Goal: Task Accomplishment & Management: Use online tool/utility

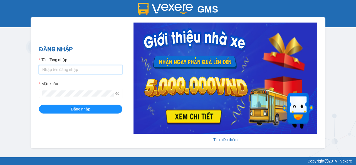
click at [78, 71] on input "Tên đăng nhập" at bounding box center [81, 69] width 84 height 9
type input "nho.nhuquynh"
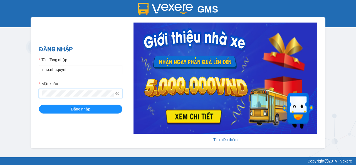
click at [39, 105] on button "Đăng nhập" at bounding box center [81, 109] width 84 height 9
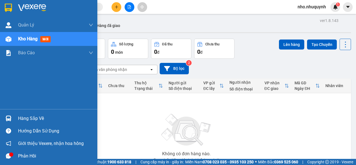
click at [28, 117] on div "Hàng sắp về" at bounding box center [55, 118] width 75 height 8
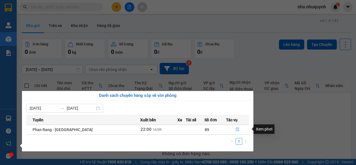
click at [237, 131] on icon "file-done" at bounding box center [238, 130] width 4 height 4
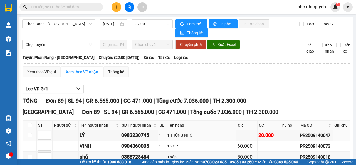
scroll to position [56, 0]
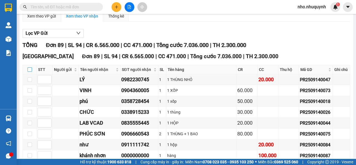
click at [31, 70] on input "checkbox" at bounding box center [30, 69] width 4 height 4
checkbox input "true"
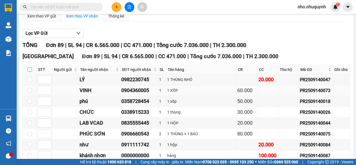
checkbox input "true"
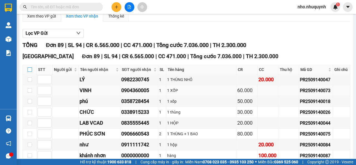
checkbox input "true"
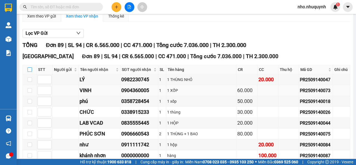
checkbox input "true"
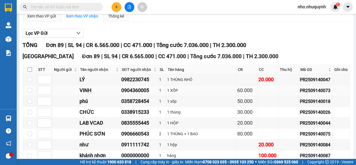
checkbox input "true"
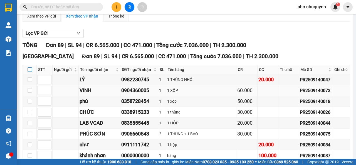
checkbox input "true"
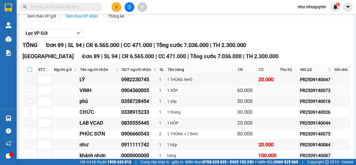
checkbox input "true"
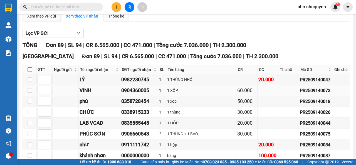
checkbox input "true"
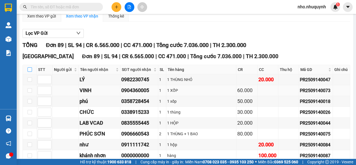
checkbox input "true"
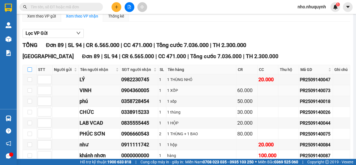
checkbox input "true"
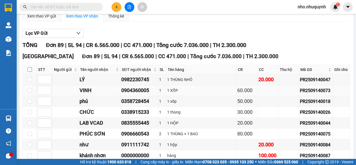
checkbox input "true"
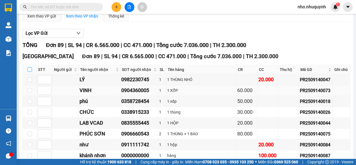
checkbox input "true"
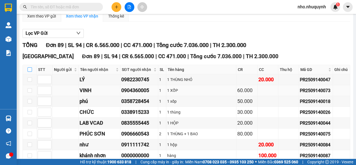
checkbox input "true"
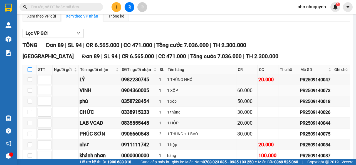
checkbox input "true"
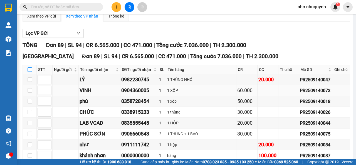
checkbox input "true"
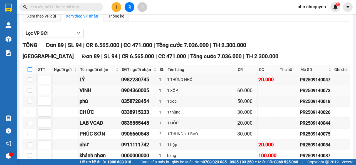
checkbox input "true"
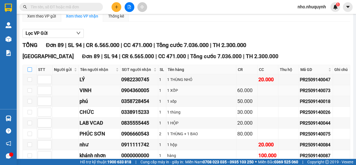
checkbox input "true"
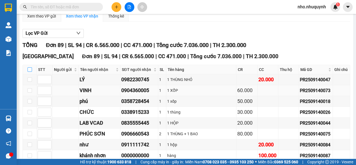
checkbox input "true"
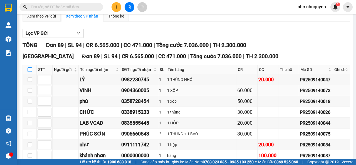
checkbox input "true"
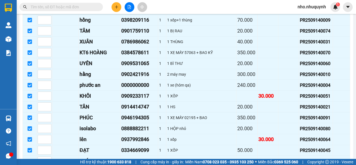
scroll to position [940, 0]
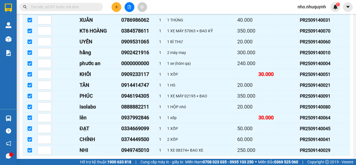
click at [97, 161] on span "Nhập kho nhận" at bounding box center [110, 164] width 27 height 6
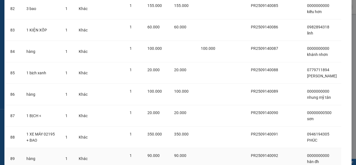
scroll to position [1840, 0]
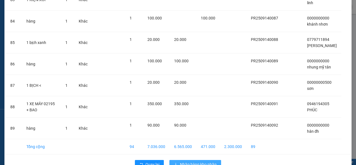
click at [207, 161] on span "Nhập hàng kho nhận" at bounding box center [198, 164] width 37 height 6
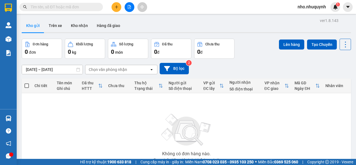
drag, startPoint x: 107, startPoint y: 162, endPoint x: 178, endPoint y: 16, distance: 162.7
click at [181, 16] on main "ver 1.8.143 Kho gửi Trên xe Kho nhận Hàng đã giao Đơn hàng 0 đơn Khối lượng 0 k…" at bounding box center [178, 79] width 356 height 159
click at [92, 7] on input "text" at bounding box center [64, 7] width 66 height 6
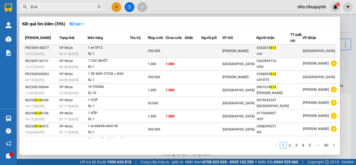
type input "814"
click at [294, 47] on td at bounding box center [297, 51] width 12 height 13
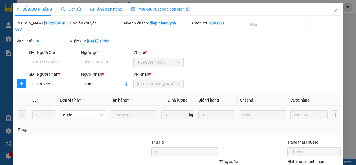
type input "0343074814"
type input "sơn"
type input "250.000"
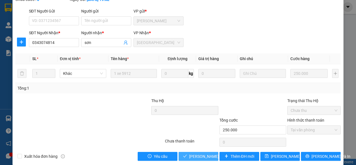
drag, startPoint x: 197, startPoint y: 155, endPoint x: 258, endPoint y: 144, distance: 62.0
click at [197, 155] on span "Lưu và Giao hàng" at bounding box center [215, 156] width 53 height 6
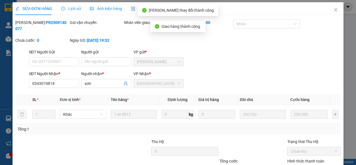
scroll to position [0, 0]
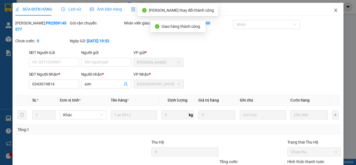
click at [335, 10] on icon "close" at bounding box center [336, 10] width 3 height 3
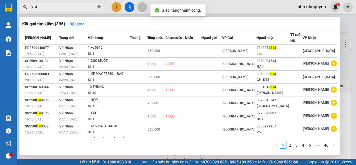
click at [101, 7] on icon "close-circle" at bounding box center [98, 6] width 3 height 3
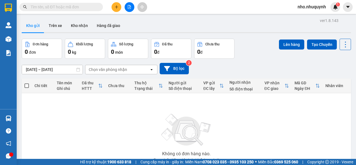
click at [60, 9] on input "text" at bounding box center [64, 7] width 66 height 6
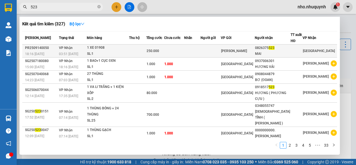
type input "523"
click at [184, 49] on td at bounding box center [174, 51] width 20 height 13
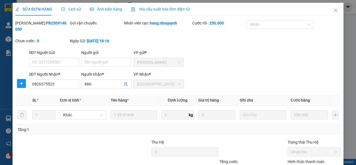
type input "0826375523"
type input "MAI"
type input "250.000"
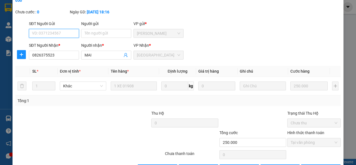
scroll to position [48, 0]
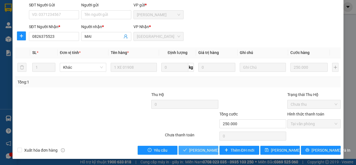
click at [202, 148] on span "Lưu và Giao hàng" at bounding box center [215, 150] width 53 height 6
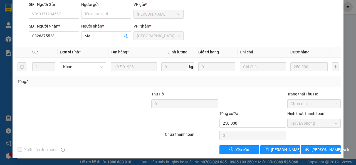
scroll to position [0, 0]
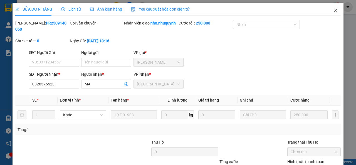
click at [334, 9] on icon "close" at bounding box center [336, 10] width 4 height 4
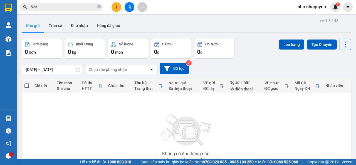
drag, startPoint x: 98, startPoint y: 5, endPoint x: 94, endPoint y: 5, distance: 4.7
click at [98, 5] on icon "close-circle" at bounding box center [98, 6] width 3 height 3
click at [76, 5] on input "text" at bounding box center [64, 7] width 66 height 6
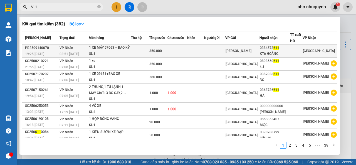
type input "611"
click at [185, 49] on td at bounding box center [178, 51] width 20 height 13
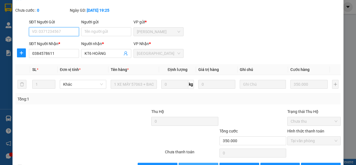
scroll to position [48, 0]
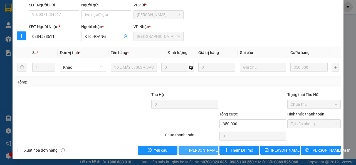
click at [196, 148] on span "Lưu và Giao hàng" at bounding box center [215, 150] width 53 height 6
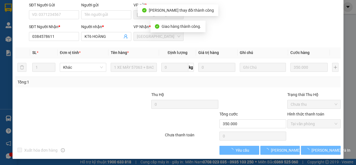
scroll to position [54, 0]
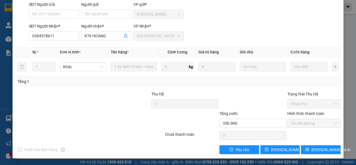
click at [171, 109] on div "0" at bounding box center [184, 104] width 67 height 11
click at [103, 94] on div "Total Paid Fee 350.000 Total UnPaid Fee 0 Cash Collection Total Fee Mã ĐH: PR25…" at bounding box center [178, 63] width 326 height 182
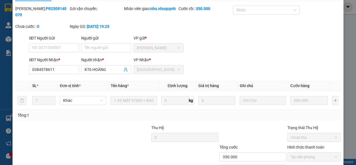
scroll to position [0, 0]
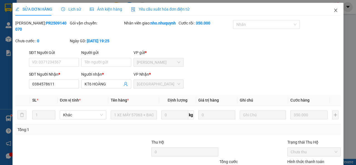
click at [334, 9] on icon "close" at bounding box center [336, 10] width 4 height 4
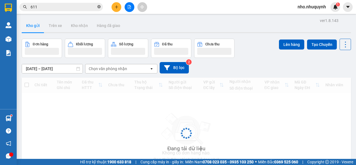
click at [99, 8] on icon "close-circle" at bounding box center [98, 6] width 3 height 3
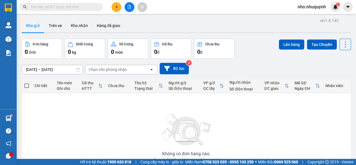
click at [89, 8] on input "text" at bounding box center [64, 7] width 66 height 6
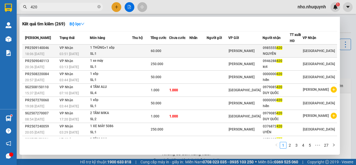
type input "420"
click at [205, 50] on td at bounding box center [198, 51] width 17 height 13
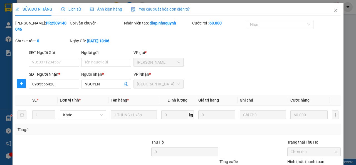
type input "0985555420"
type input "NGUYÊN"
type input "60.000"
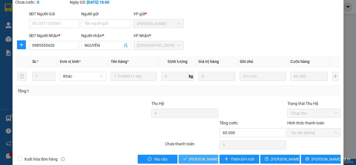
click at [189, 157] on span "Lưu và Giao hàng" at bounding box center [215, 159] width 53 height 6
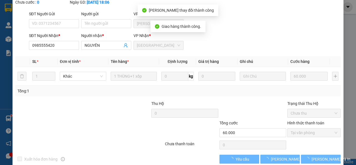
scroll to position [0, 0]
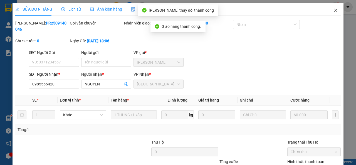
click at [335, 11] on icon "close" at bounding box center [336, 10] width 3 height 3
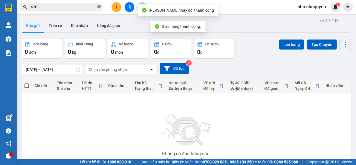
click at [99, 8] on icon "close-circle" at bounding box center [98, 6] width 3 height 3
drag, startPoint x: 81, startPoint y: 8, endPoint x: 84, endPoint y: 8, distance: 3.1
click at [81, 8] on input "text" at bounding box center [64, 7] width 66 height 6
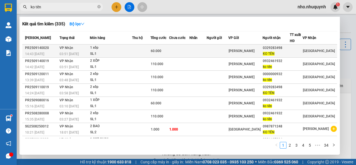
type input "ko tên"
click at [229, 50] on td at bounding box center [218, 51] width 22 height 13
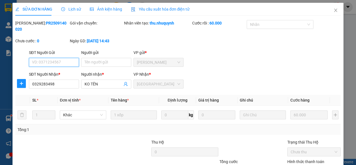
scroll to position [41, 0]
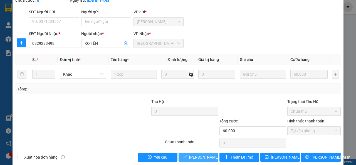
click at [200, 157] on span "Lưu và Giao hàng" at bounding box center [215, 157] width 53 height 6
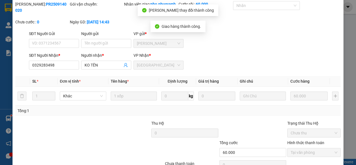
scroll to position [0, 0]
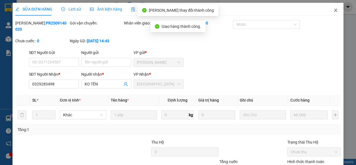
click at [334, 9] on icon "close" at bounding box center [336, 10] width 4 height 4
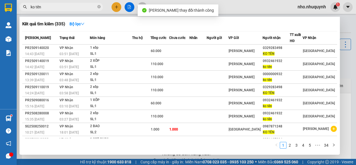
click at [99, 6] on icon "close-circle" at bounding box center [98, 6] width 3 height 3
